Goal: Transaction & Acquisition: Purchase product/service

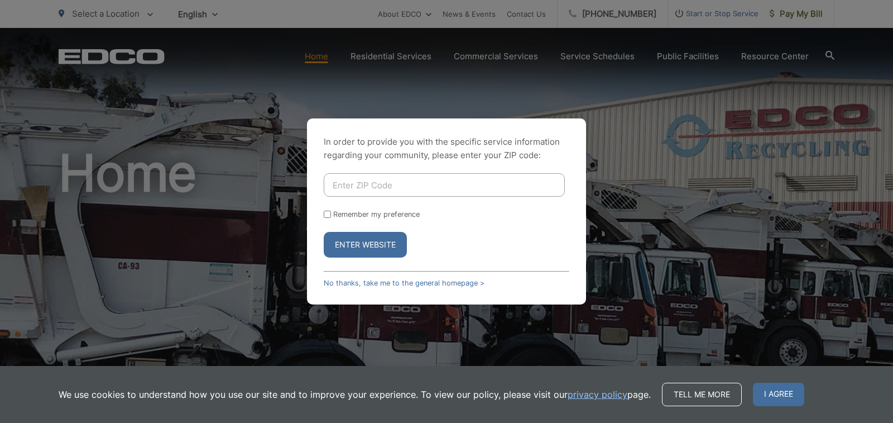
click at [348, 197] on form "Remember my preference Enter Website" at bounding box center [447, 215] width 246 height 84
click at [348, 192] on input "Enter ZIP Code" at bounding box center [444, 184] width 241 height 23
type input "91942"
click at [326, 213] on input "Remember my preference" at bounding box center [327, 213] width 7 height 7
checkbox input "true"
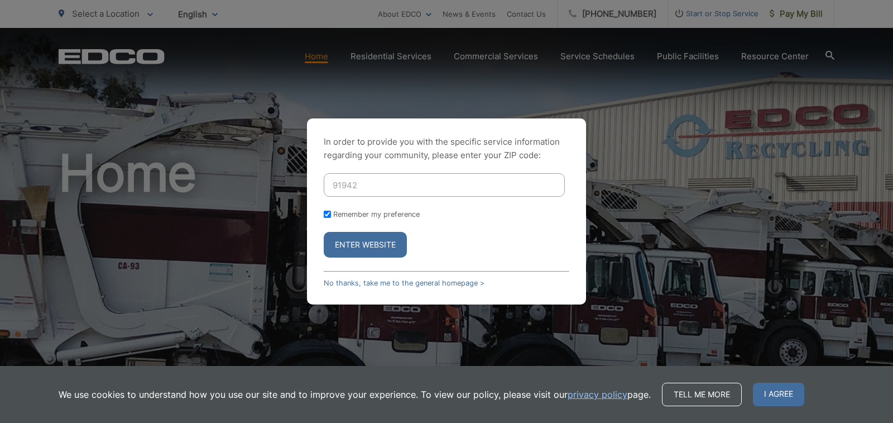
checkbox input "true"
click at [371, 242] on button "Enter Website" at bounding box center [365, 245] width 83 height 26
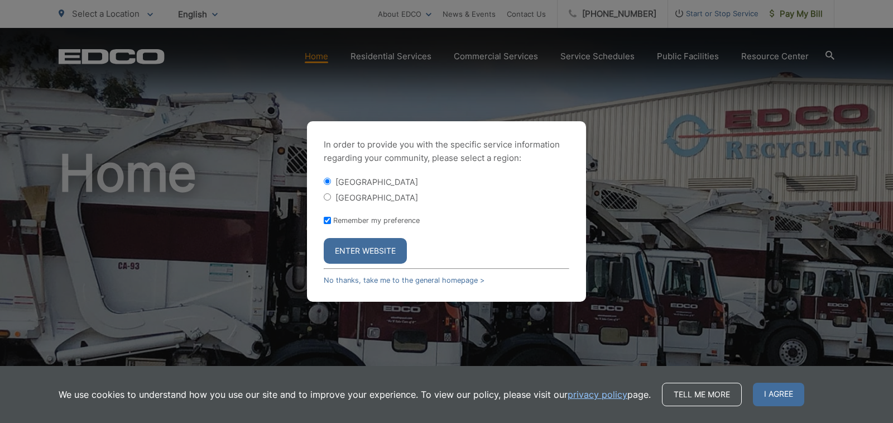
click at [366, 247] on button "Enter Website" at bounding box center [365, 251] width 83 height 26
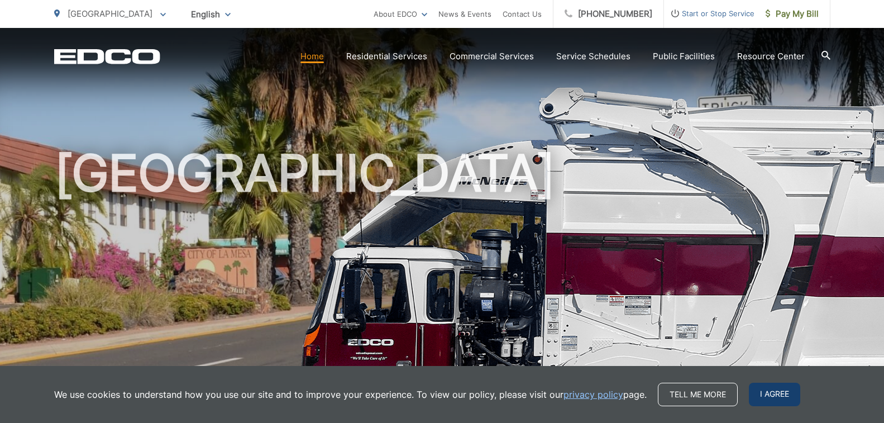
click at [781, 392] on span "I agree" at bounding box center [774, 393] width 51 height 23
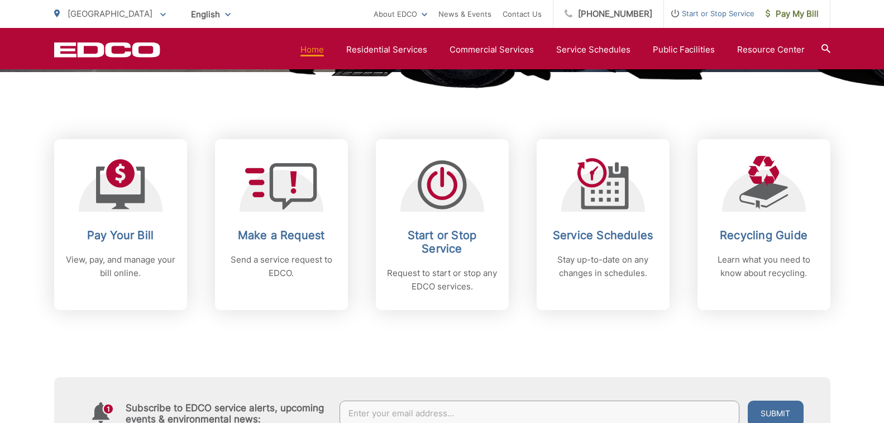
scroll to position [424, 0]
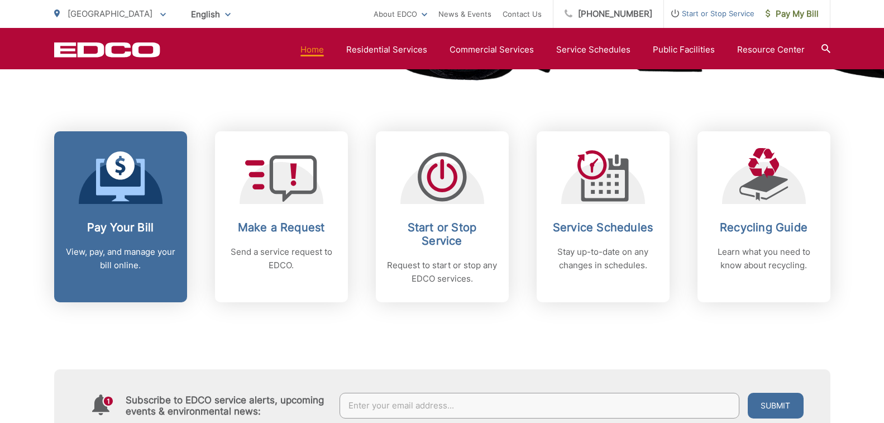
click at [114, 230] on h2 "Pay Your Bill" at bounding box center [120, 227] width 111 height 13
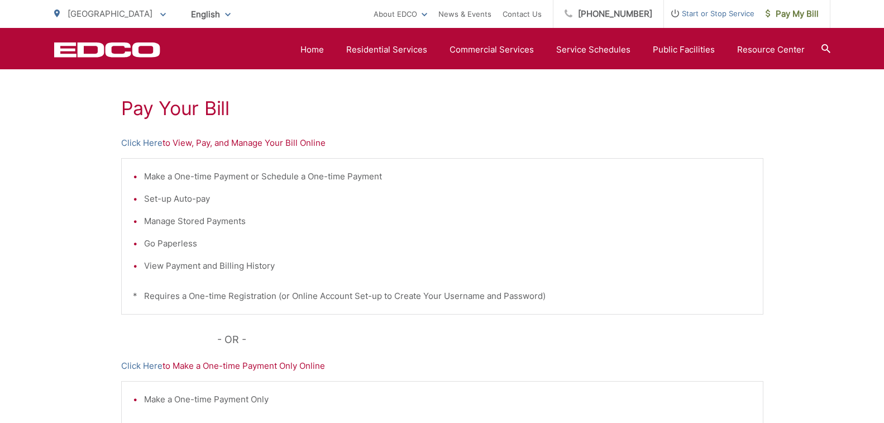
scroll to position [201, 0]
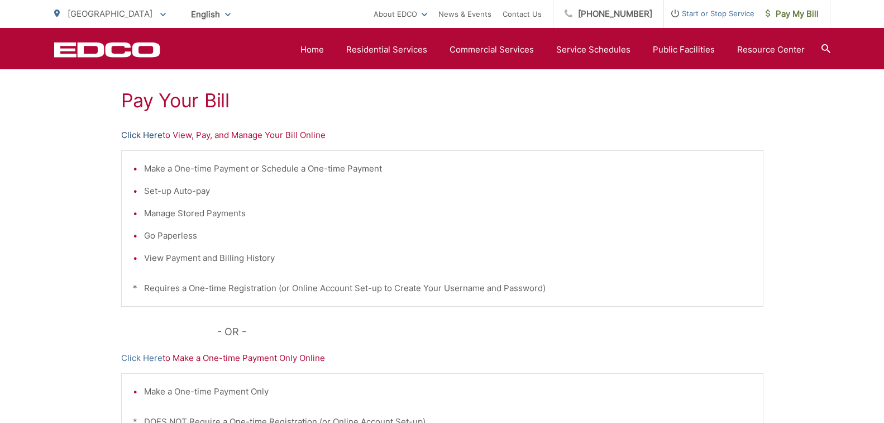
click at [154, 133] on link "Click Here" at bounding box center [141, 134] width 41 height 13
